Goal: Complete application form: Complete application form

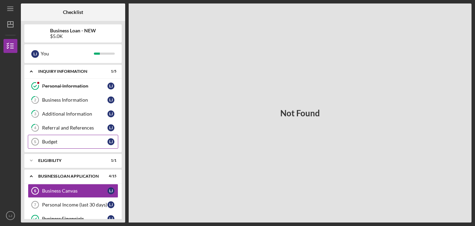
click at [78, 143] on div "Budget" at bounding box center [74, 142] width 65 height 6
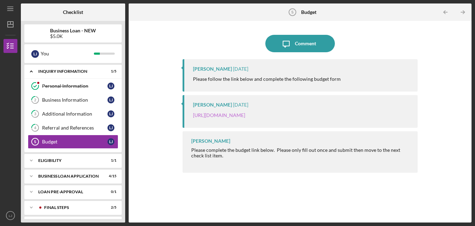
click at [245, 115] on link "[URL][DOMAIN_NAME]" at bounding box center [219, 115] width 52 height 6
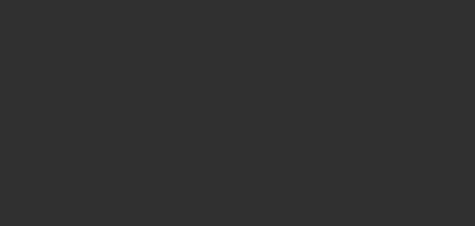
click at [302, 37] on div at bounding box center [237, 113] width 475 height 226
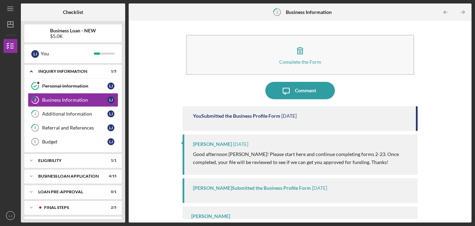
click at [302, 37] on button "Complete the Form Form" at bounding box center [300, 55] width 228 height 40
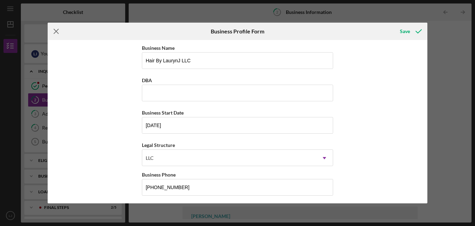
click at [60, 30] on icon "Icon/Menu Close" at bounding box center [56, 31] width 17 height 17
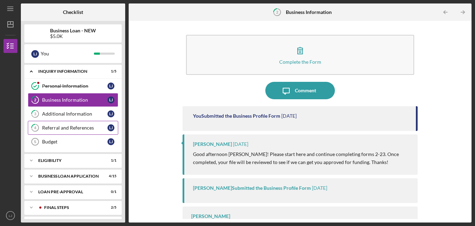
scroll to position [15, 0]
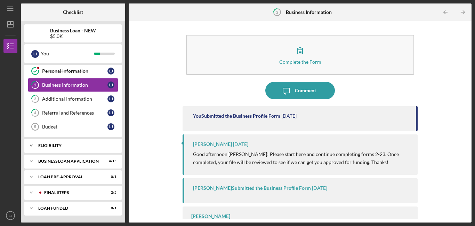
click at [89, 148] on div "Icon/Expander ELIGIBILITY 1 / 1" at bounding box center [72, 145] width 97 height 14
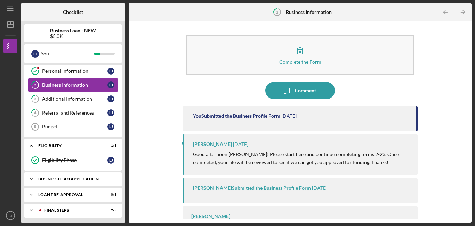
click at [85, 185] on div "Icon/Expander BUSINESS LOAN APPLICATION 4 / 15" at bounding box center [72, 179] width 97 height 14
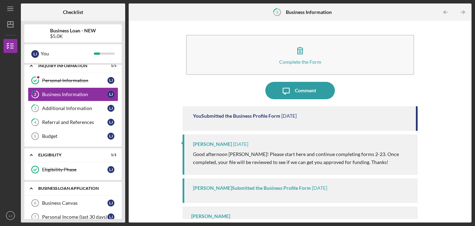
scroll to position [0, 0]
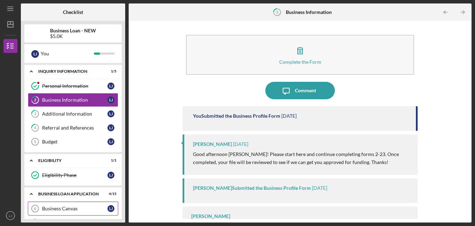
click at [75, 205] on div "Business Canvas" at bounding box center [74, 208] width 65 height 6
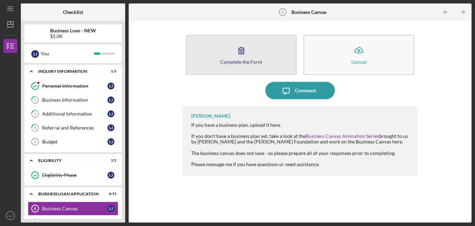
click at [255, 54] on button "Complete the Form Form" at bounding box center [241, 55] width 111 height 40
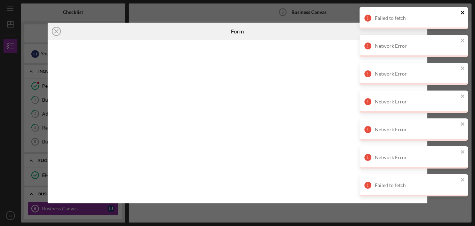
click at [463, 13] on icon "close" at bounding box center [462, 12] width 3 height 3
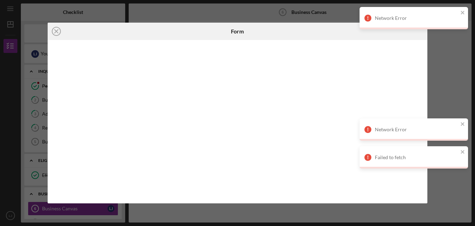
click at [464, 40] on div "Failed to fetch Network Error Network Error Network Error Network Error Network…" at bounding box center [413, 91] width 111 height 170
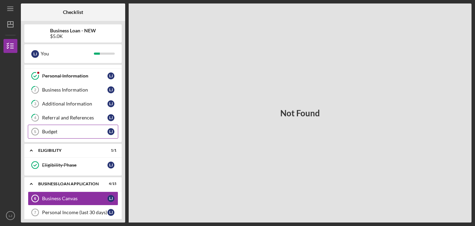
scroll to position [25, 0]
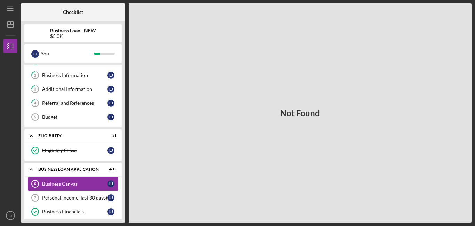
click at [75, 187] on link "Business Canvas 6 Business Canvas L J" at bounding box center [73, 184] width 90 height 14
click at [73, 172] on div "Icon/Expander BUSINESS LOAN APPLICATION 4 / 15" at bounding box center [72, 169] width 97 height 14
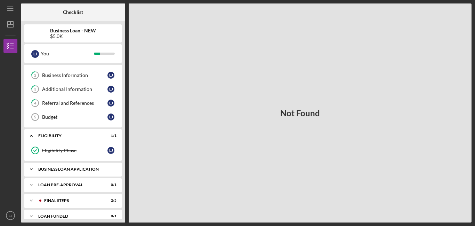
click at [72, 174] on div "Icon/Expander BUSINESS LOAN APPLICATION 4 / 15" at bounding box center [72, 169] width 97 height 14
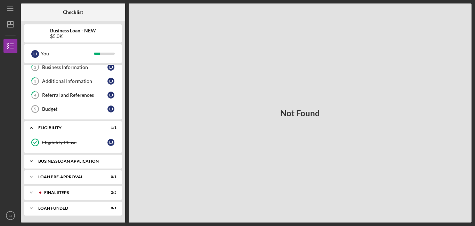
click at [71, 161] on div "BUSINESS LOAN APPLICATION" at bounding box center [75, 161] width 75 height 4
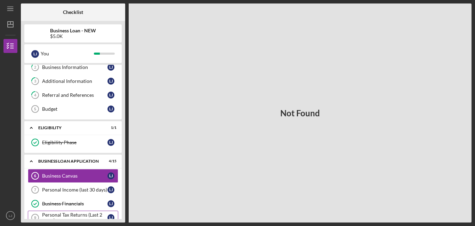
scroll to position [67, 0]
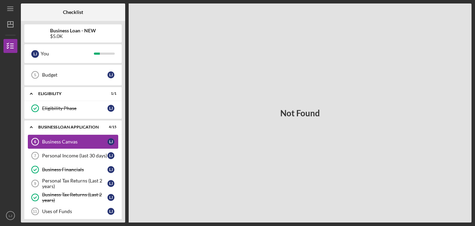
click at [64, 141] on div "Business Canvas" at bounding box center [74, 142] width 65 height 6
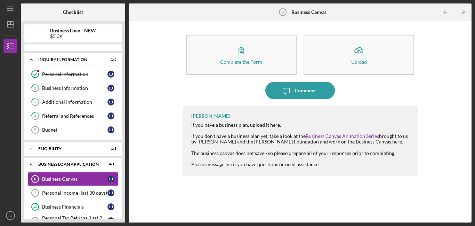
scroll to position [18, 0]
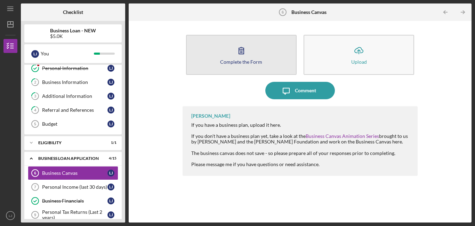
click at [251, 61] on div "Complete the Form" at bounding box center [241, 61] width 42 height 5
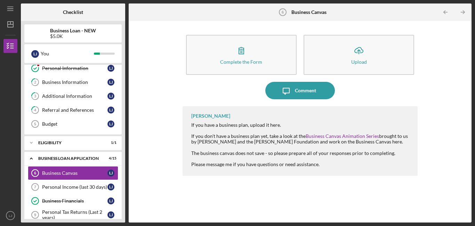
click at [213, 205] on div "[PERSON_NAME] If you have a business plan, upload it here. If you don't have a …" at bounding box center [300, 159] width 235 height 106
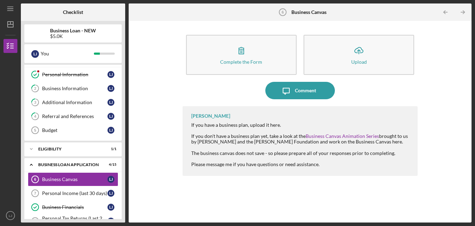
scroll to position [1, 0]
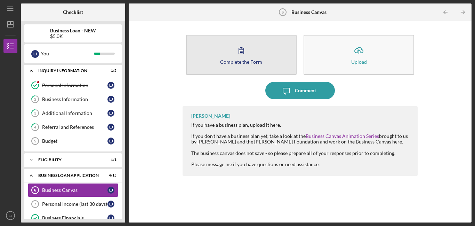
click at [246, 54] on icon "button" at bounding box center [241, 50] width 17 height 17
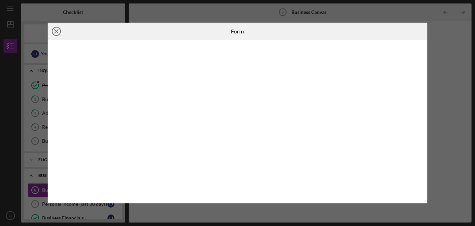
click at [59, 33] on circle at bounding box center [56, 31] width 8 height 8
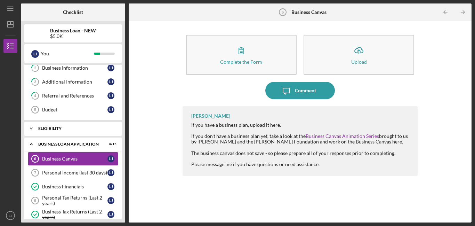
scroll to position [35, 0]
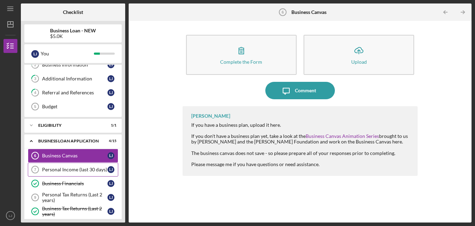
click at [85, 169] on div "Personal Income (last 30 days)" at bounding box center [74, 170] width 65 height 6
